Goal: Task Accomplishment & Management: Manage account settings

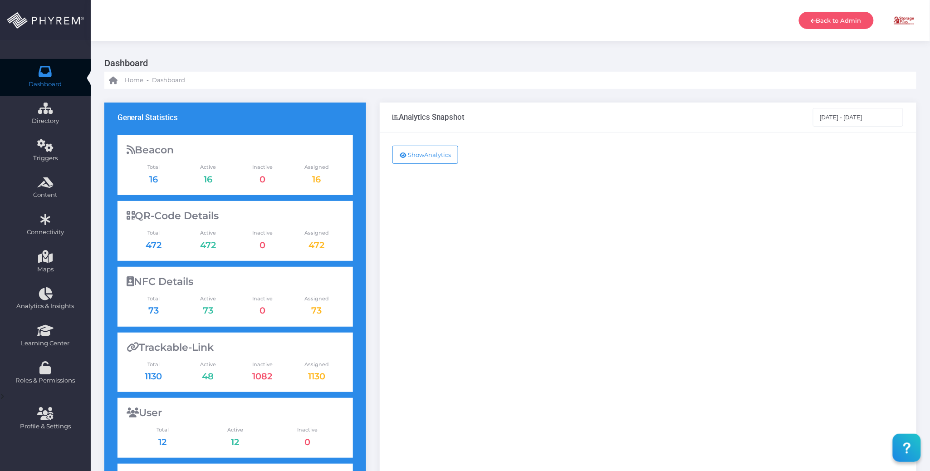
click at [901, 19] on img at bounding box center [904, 20] width 23 height 23
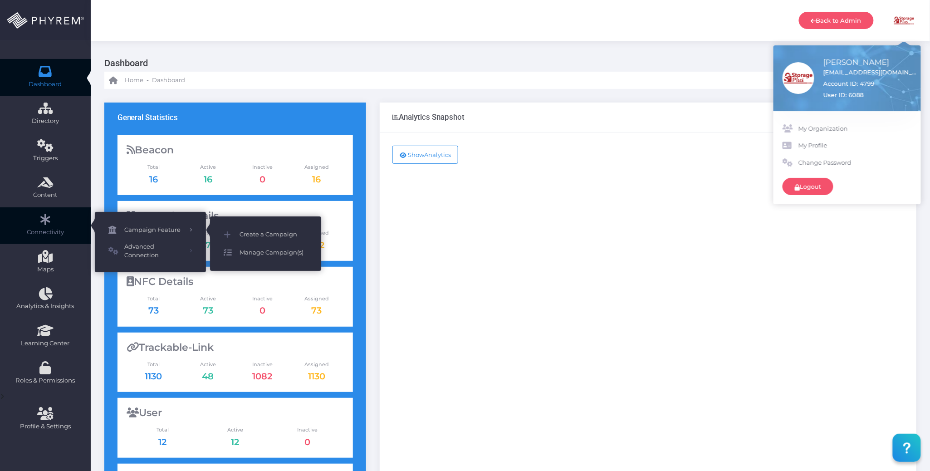
click at [244, 251] on span "Manage Campaign(s)" at bounding box center [274, 253] width 68 height 12
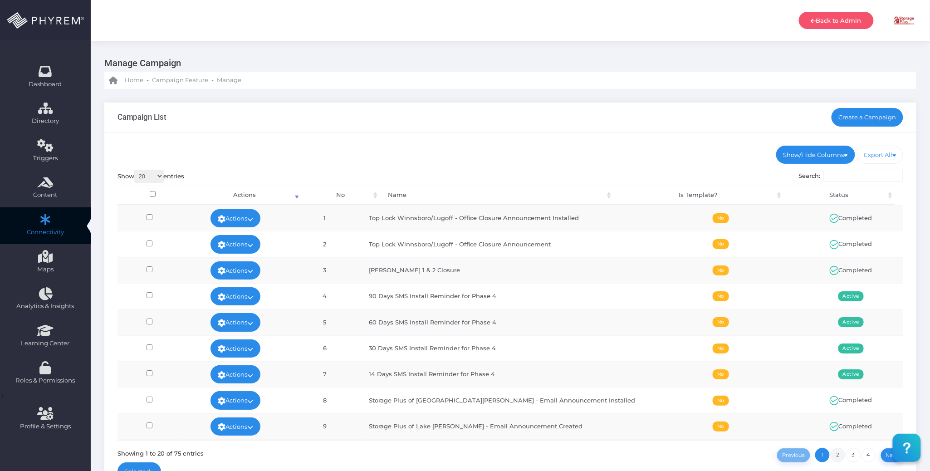
click at [837, 453] on link "2" at bounding box center [838, 455] width 15 height 15
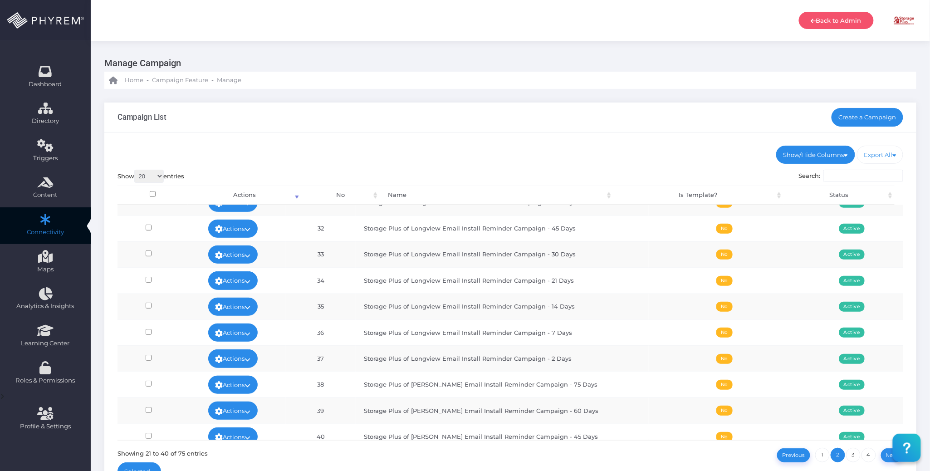
scroll to position [294, 0]
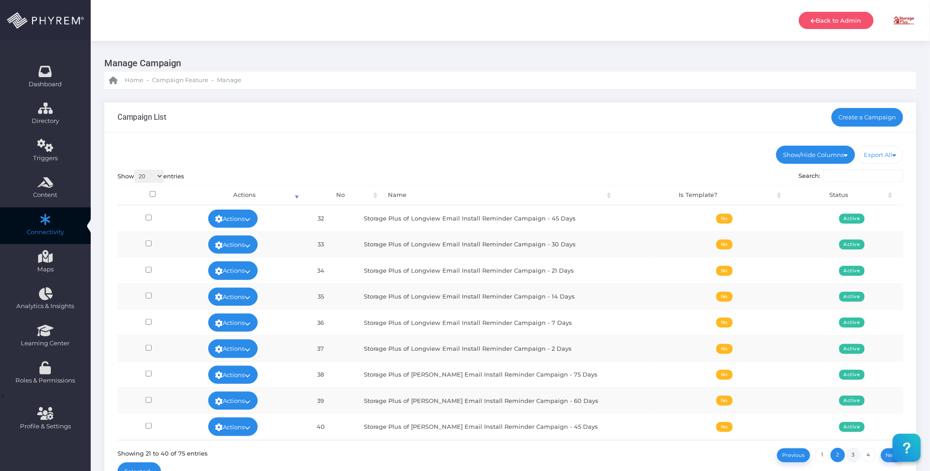
click at [851, 454] on link "3" at bounding box center [854, 455] width 15 height 15
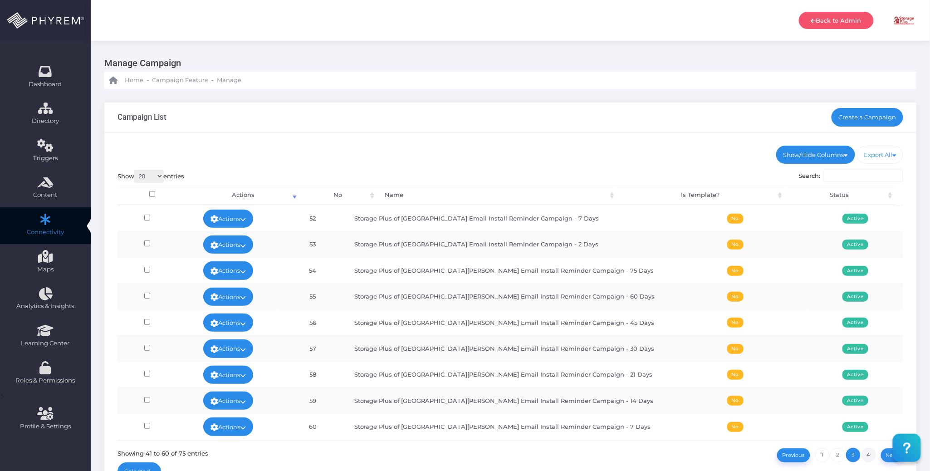
click at [866, 454] on link "4" at bounding box center [869, 455] width 15 height 15
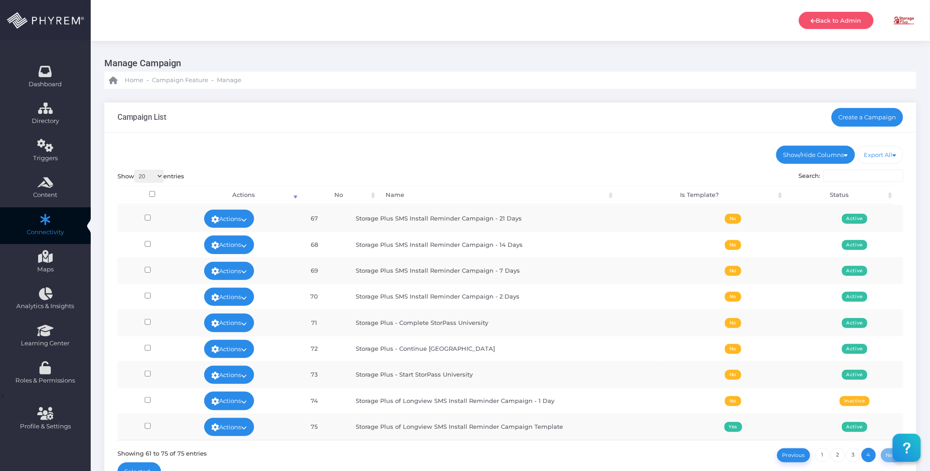
scroll to position [162, 0]
